Goal: Transaction & Acquisition: Purchase product/service

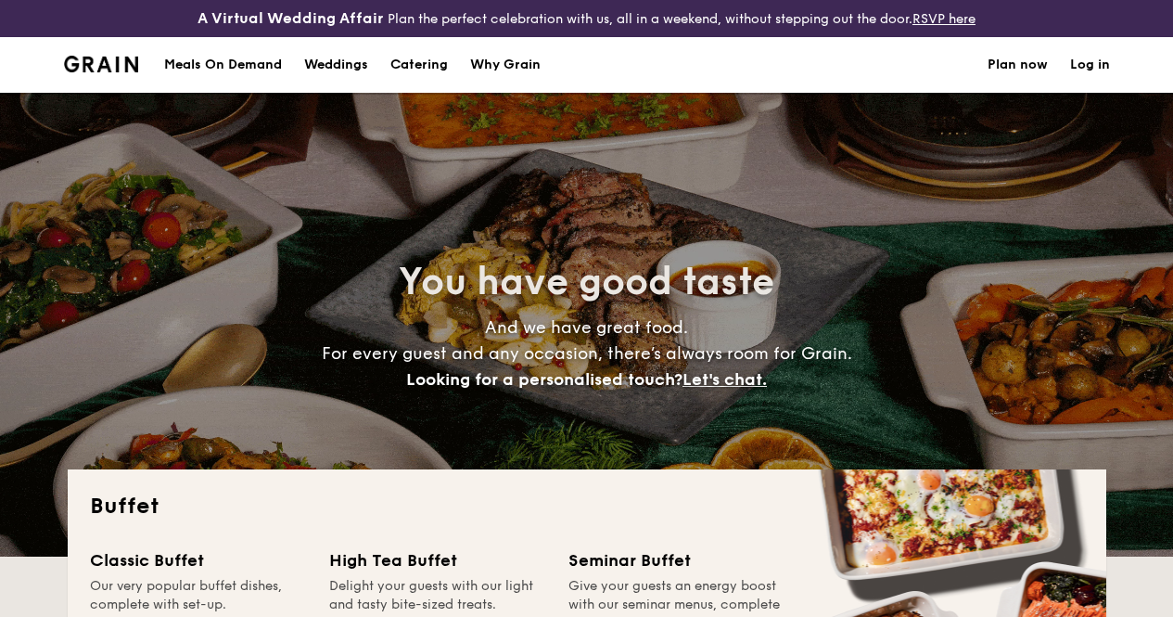
select select
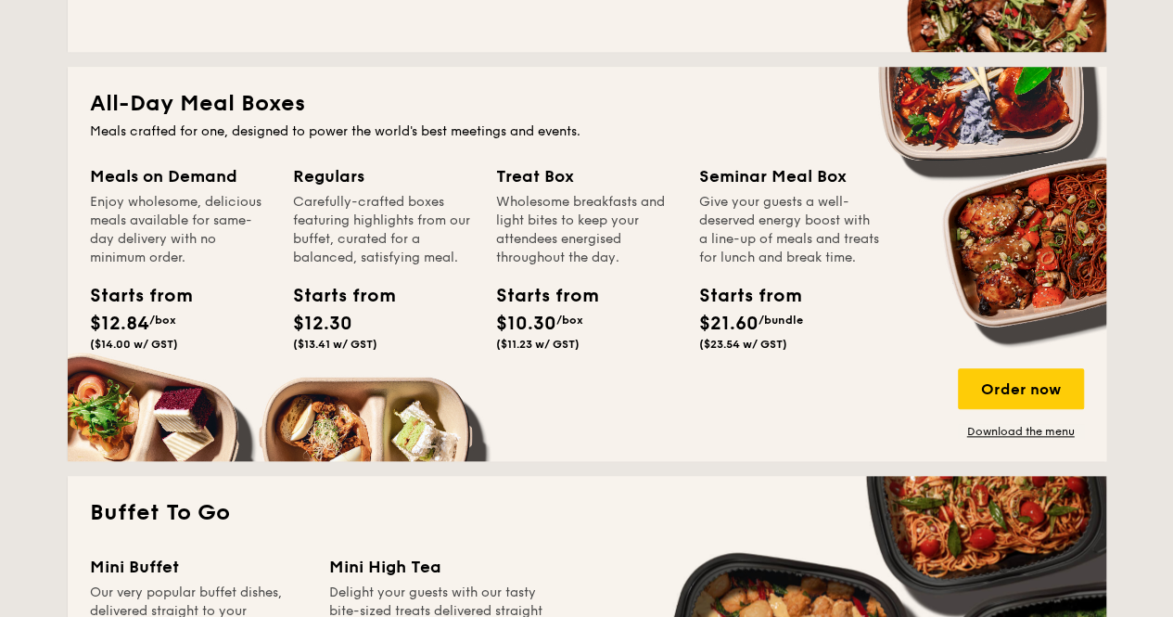
scroll to position [850, 0]
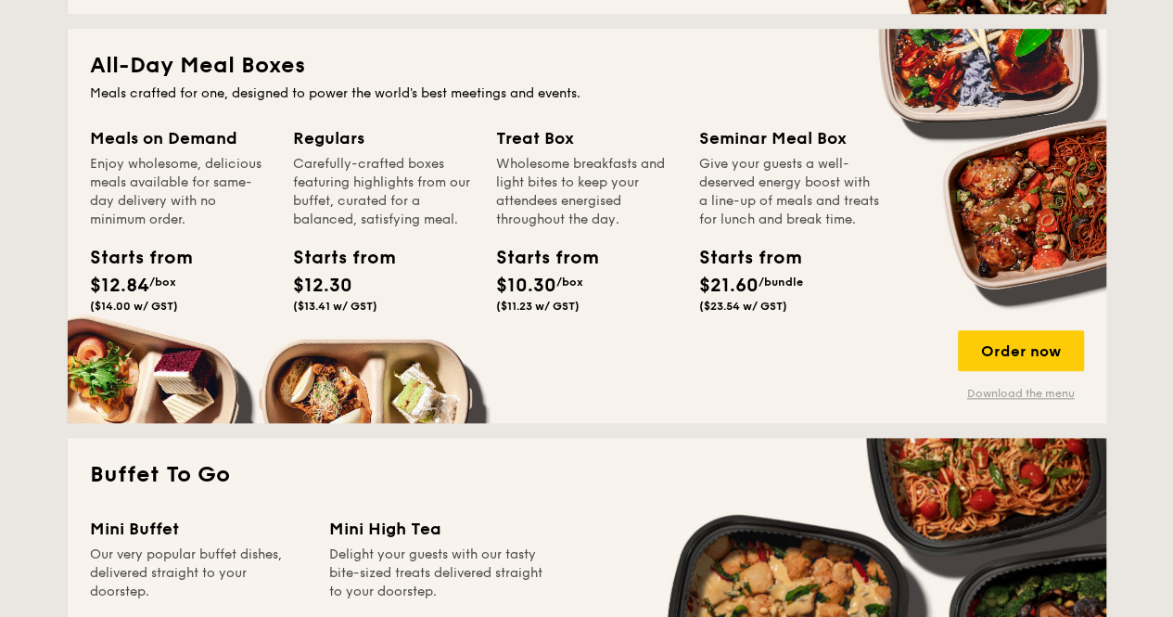
click at [1043, 401] on link "Download the menu" at bounding box center [1021, 393] width 126 height 15
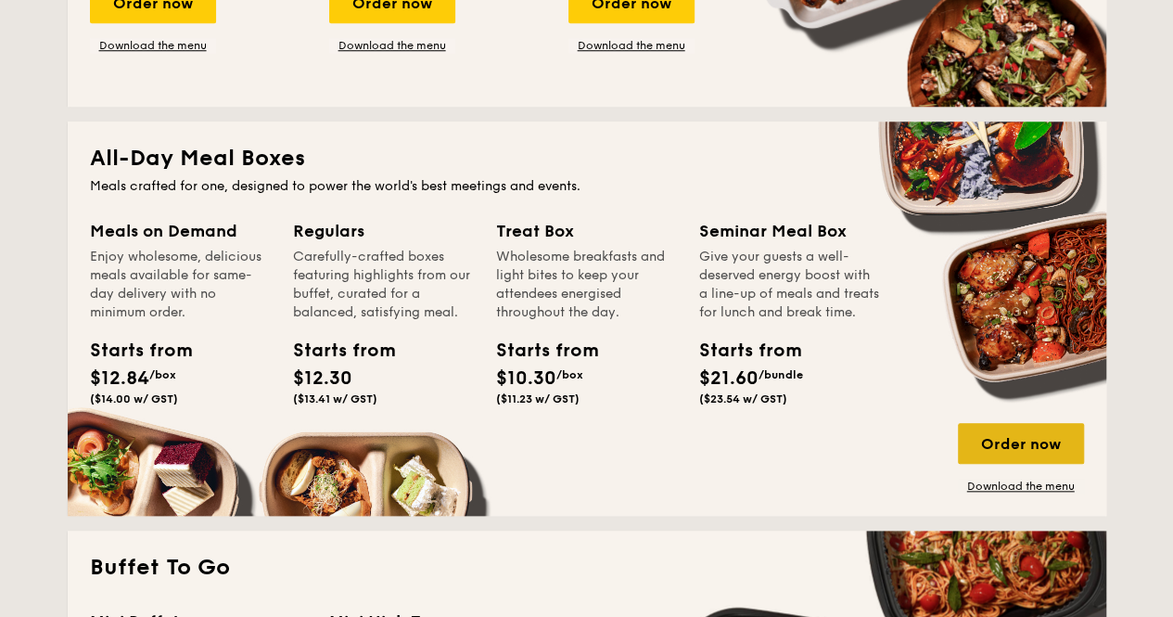
click at [1044, 464] on div "Order now" at bounding box center [1021, 443] width 126 height 41
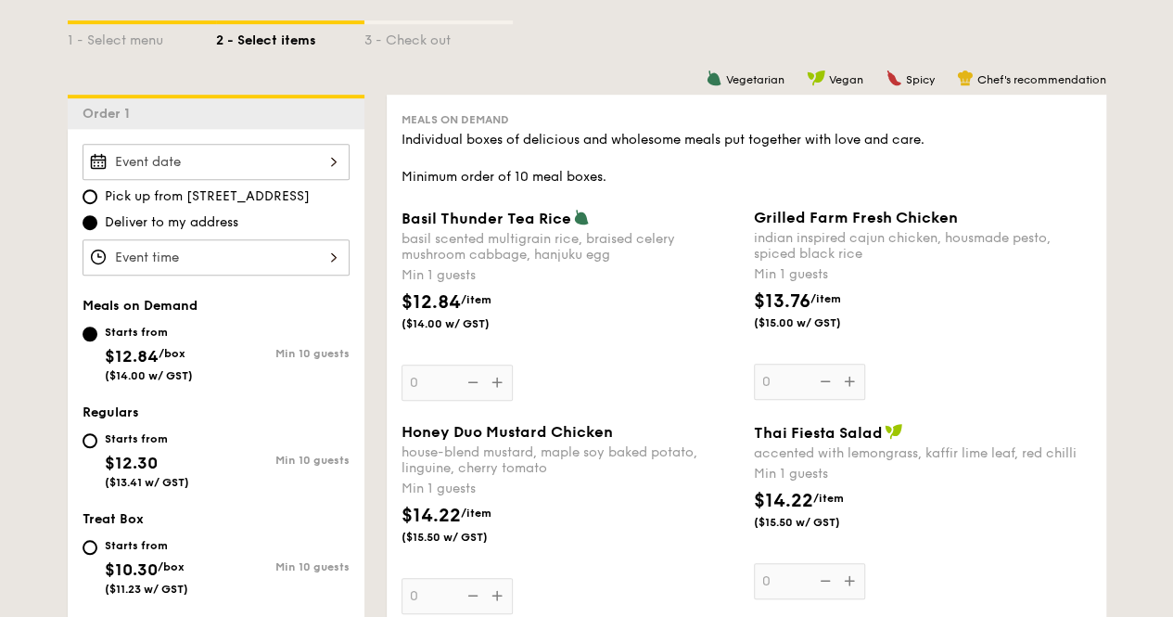
scroll to position [557, 0]
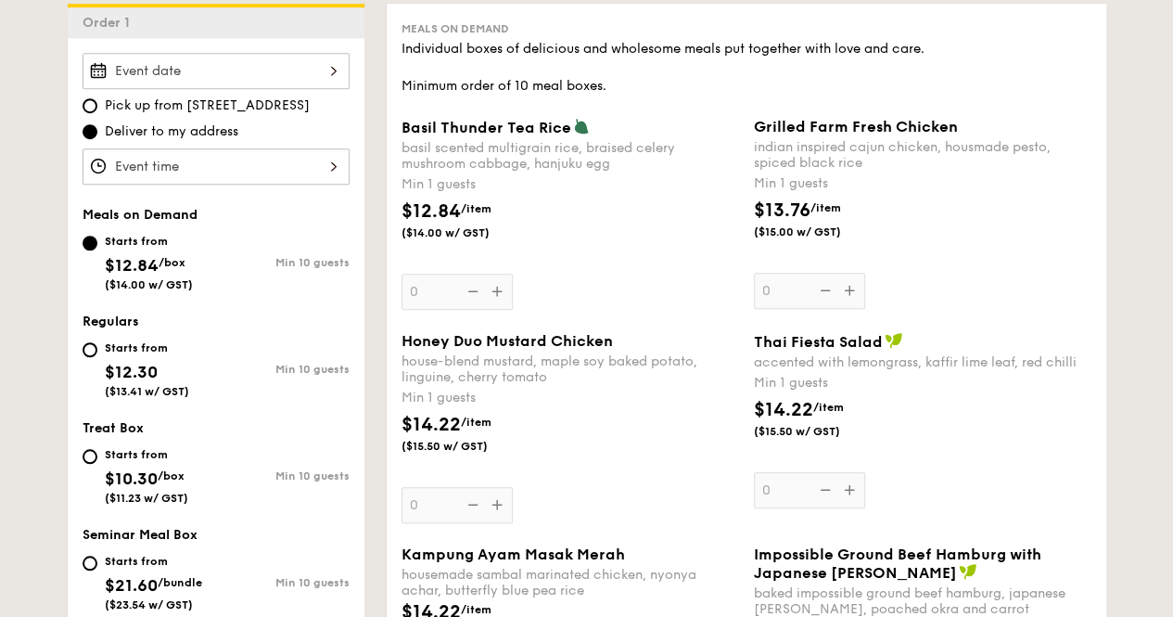
click at [96, 367] on div "Starts from $12.30 ($13.41 w/ GST)" at bounding box center [150, 367] width 134 height 61
click at [96, 357] on input "Starts from $12.30 ($13.41 w/ GST) Min 10 guests" at bounding box center [90, 349] width 15 height 15
radio input "true"
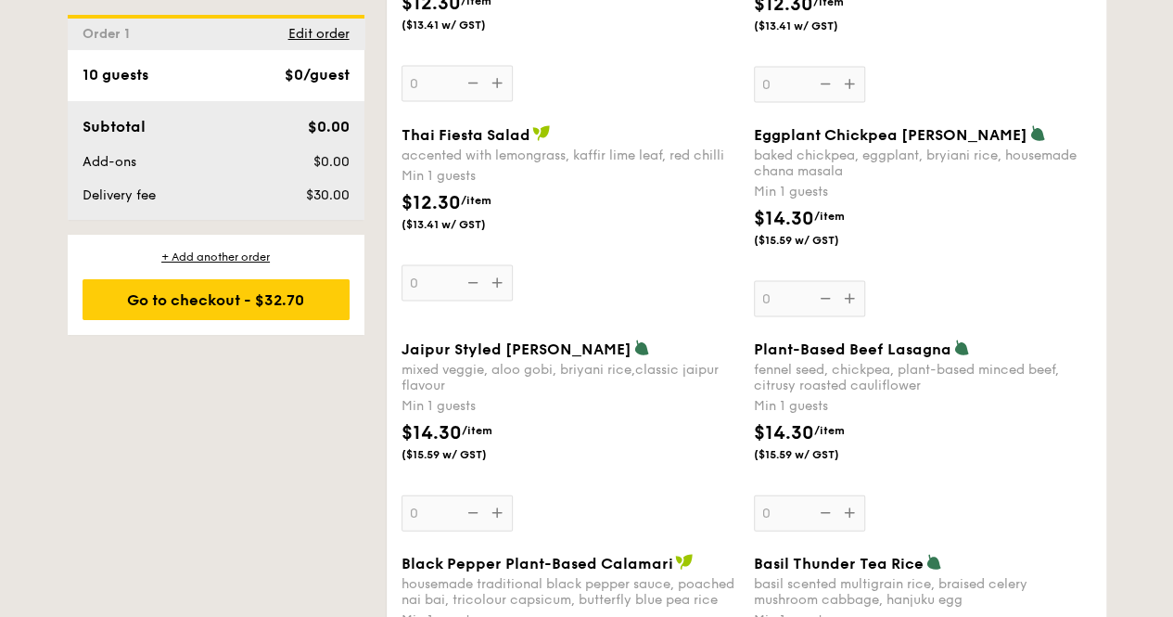
scroll to position [1855, 0]
